Goal: Navigation & Orientation: Find specific page/section

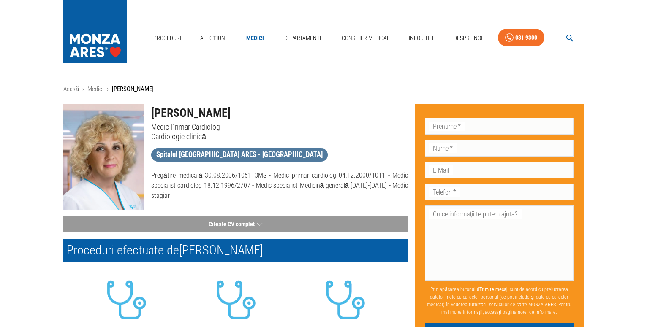
click at [243, 161] on link "Spitalul [GEOGRAPHIC_DATA] ARES - [GEOGRAPHIC_DATA]" at bounding box center [239, 155] width 177 height 14
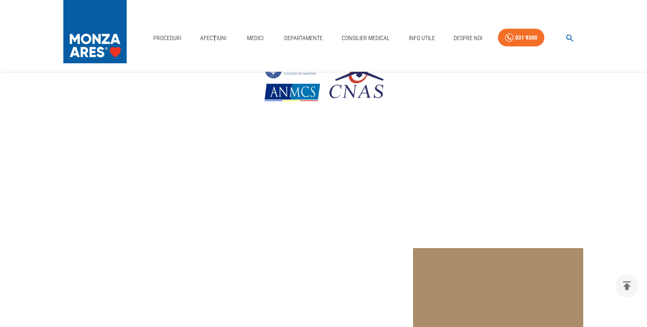
scroll to position [86, 0]
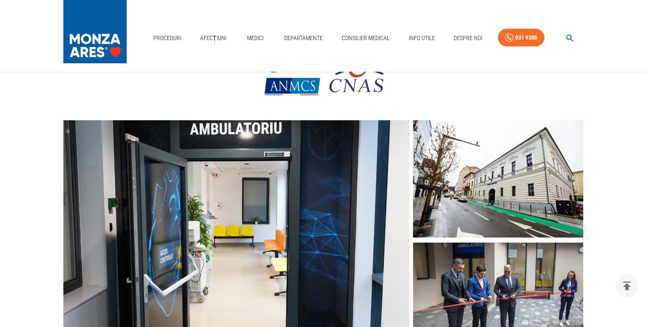
click at [487, 197] on img at bounding box center [498, 179] width 170 height 118
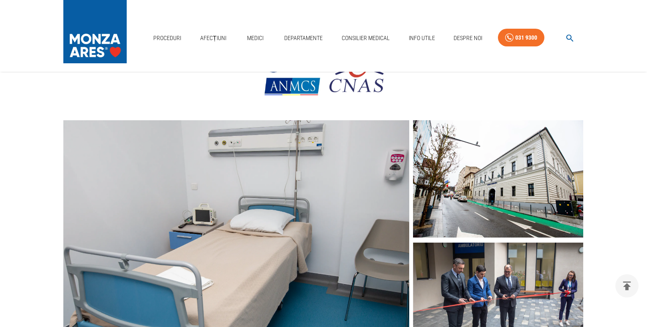
click at [438, 205] on img at bounding box center [498, 179] width 170 height 118
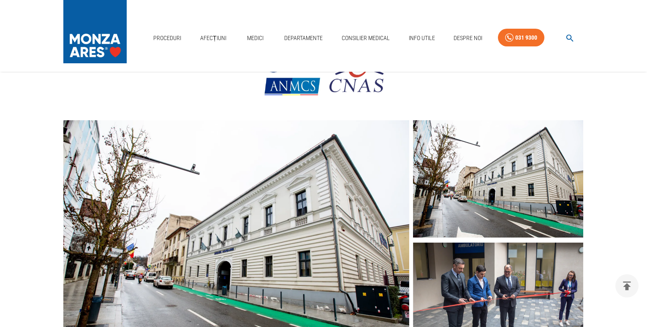
click at [438, 205] on img at bounding box center [498, 179] width 170 height 118
click at [372, 262] on img at bounding box center [236, 241] width 346 height 242
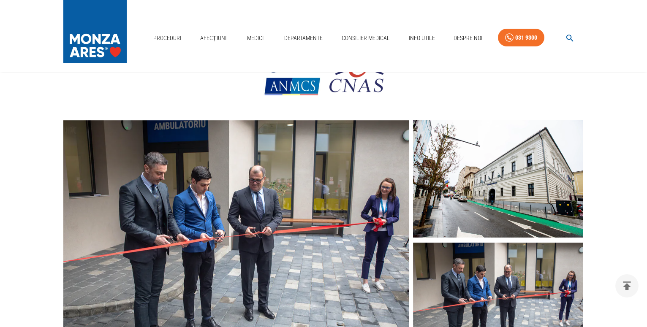
click at [467, 198] on img at bounding box center [498, 179] width 170 height 118
